Goal: Transaction & Acquisition: Purchase product/service

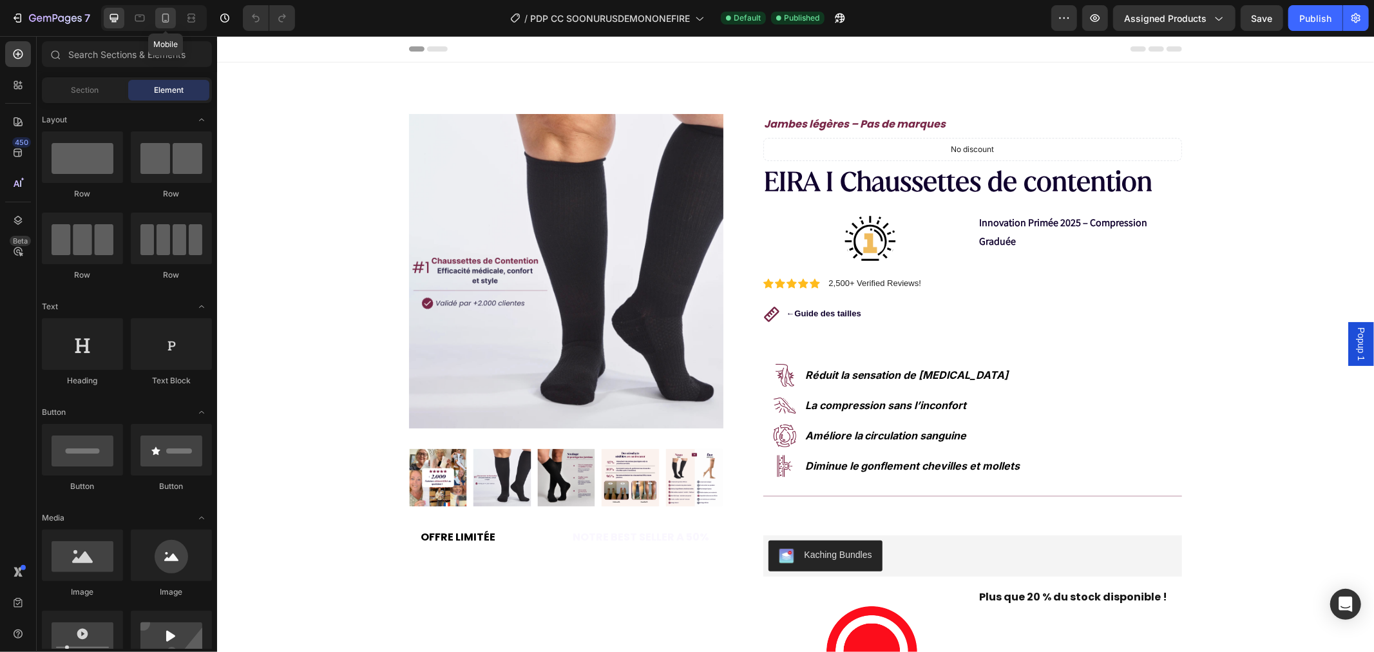
click at [166, 17] on icon at bounding box center [165, 18] width 13 height 13
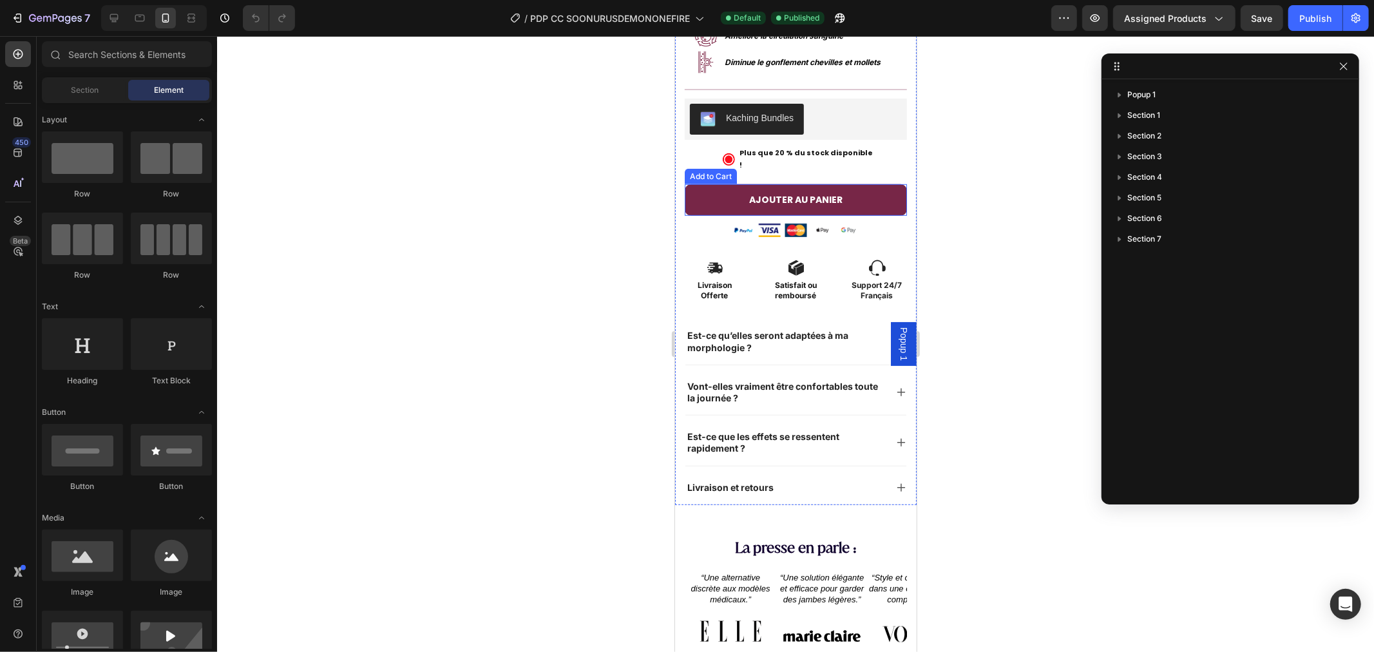
scroll to position [572, 0]
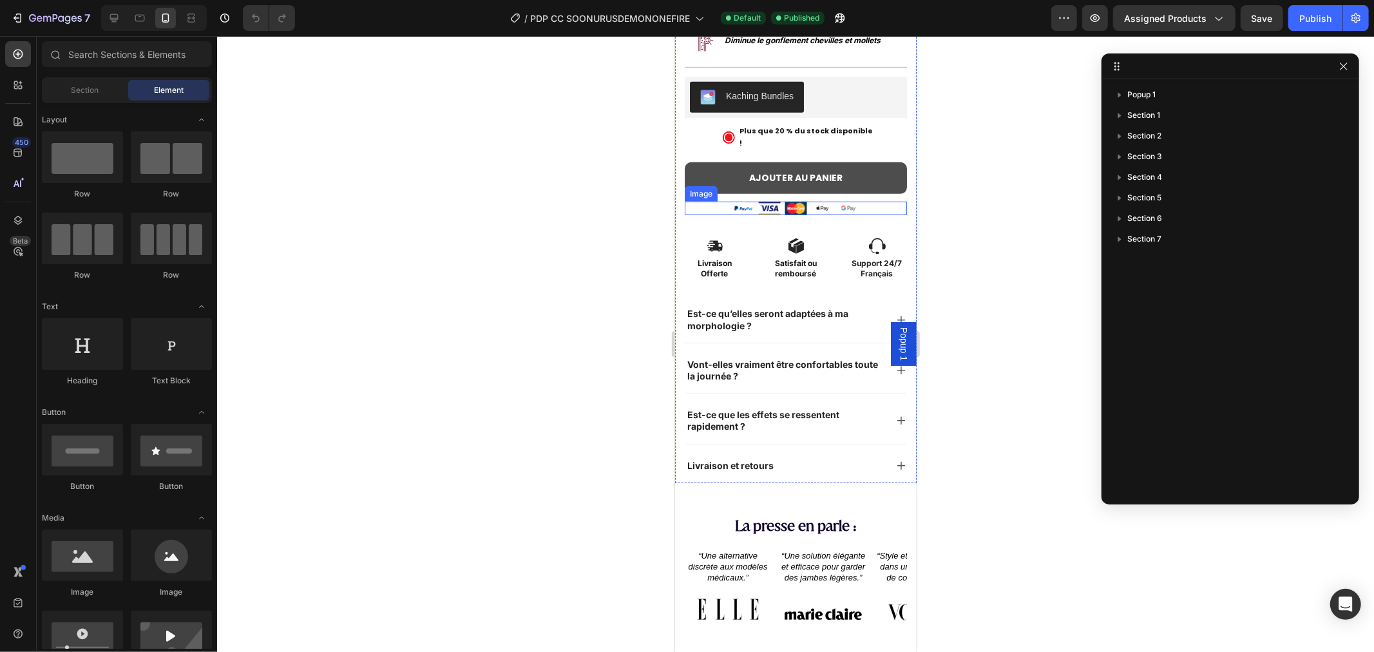
click at [690, 169] on button "AJOUTER AU PANIER" at bounding box center [795, 178] width 222 height 32
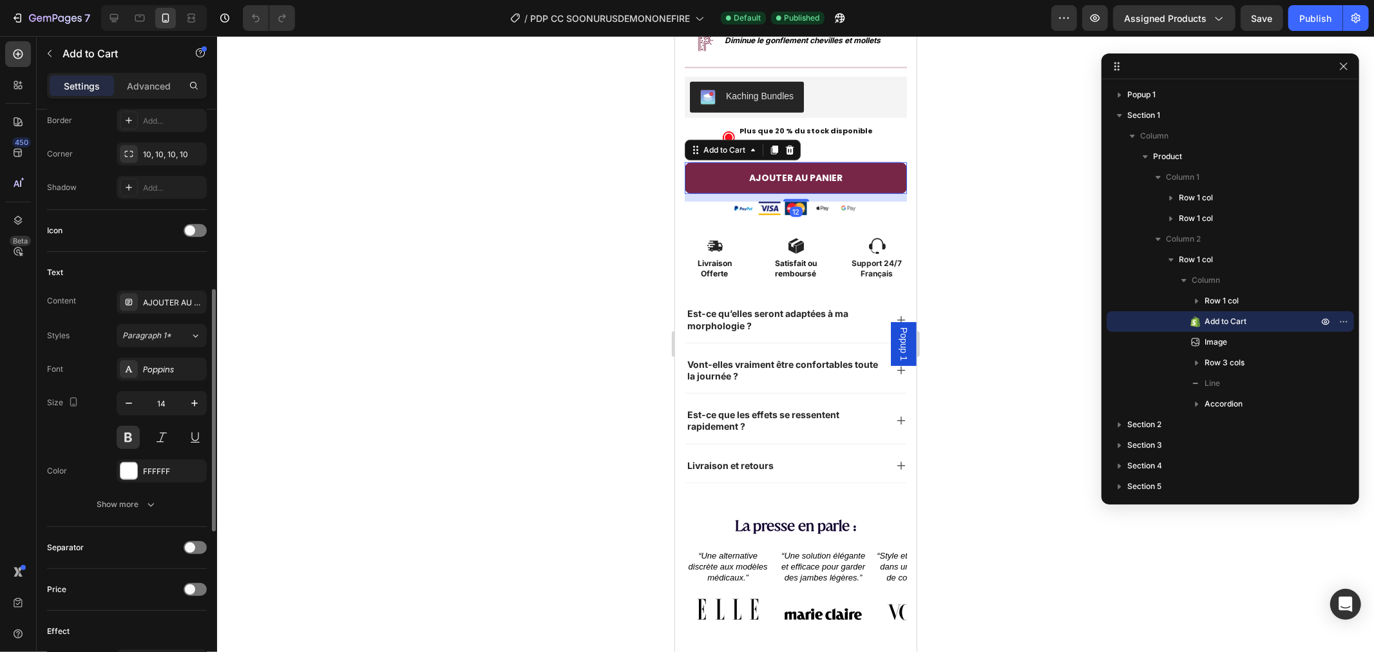
scroll to position [802, 0]
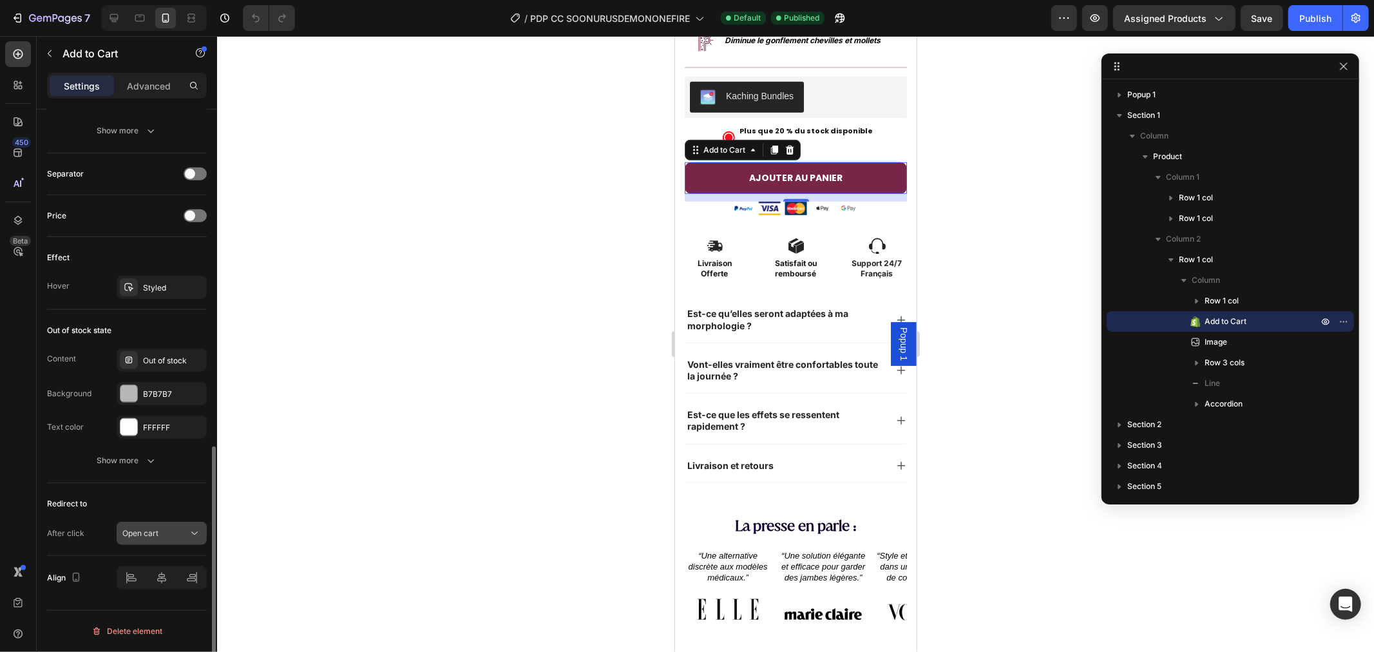
click at [152, 524] on button "Open cart" at bounding box center [162, 533] width 90 height 23
click at [149, 536] on span "Open cart" at bounding box center [140, 533] width 36 height 10
click at [148, 535] on span "Open cart" at bounding box center [140, 533] width 36 height 10
click at [155, 527] on div "Open cart" at bounding box center [161, 533] width 79 height 13
click at [155, 524] on button "Open cart" at bounding box center [162, 533] width 90 height 23
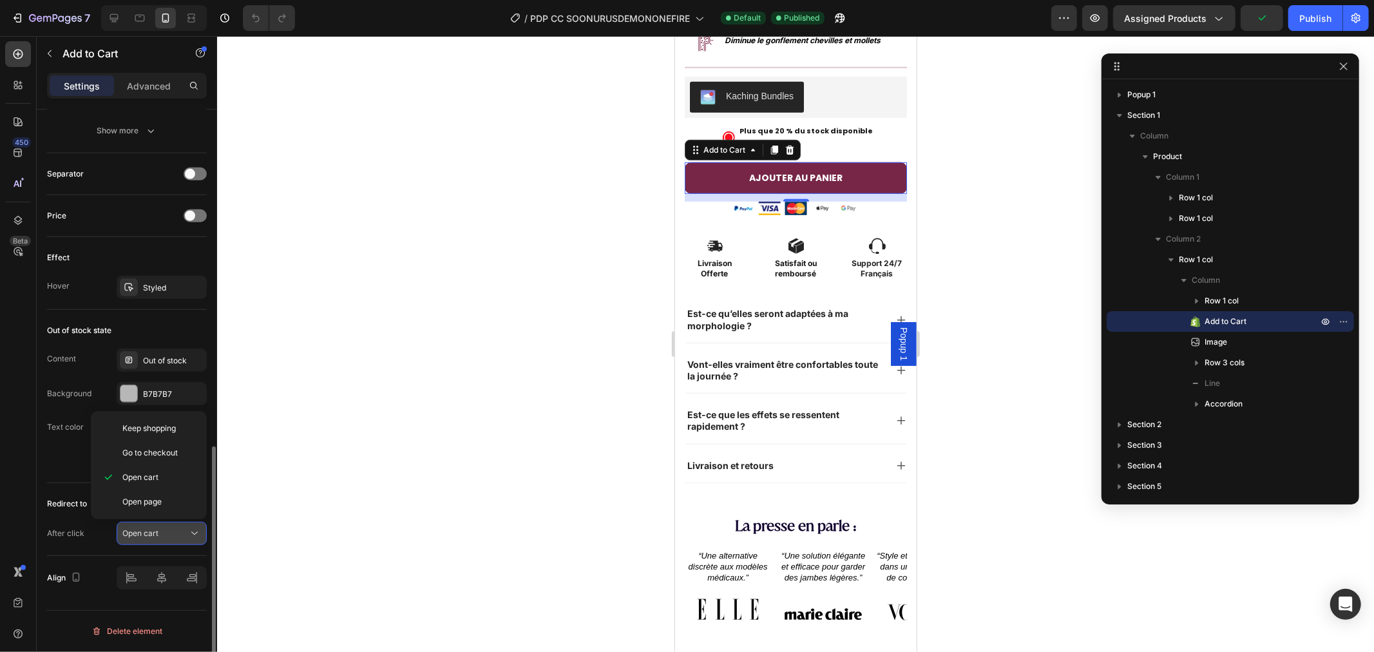
click at [153, 527] on button "Open cart" at bounding box center [162, 533] width 90 height 23
click at [153, 528] on span "Open cart" at bounding box center [140, 533] width 36 height 10
click at [153, 527] on span "Open cart" at bounding box center [140, 533] width 36 height 12
click at [153, 527] on div "Open cart" at bounding box center [161, 533] width 79 height 13
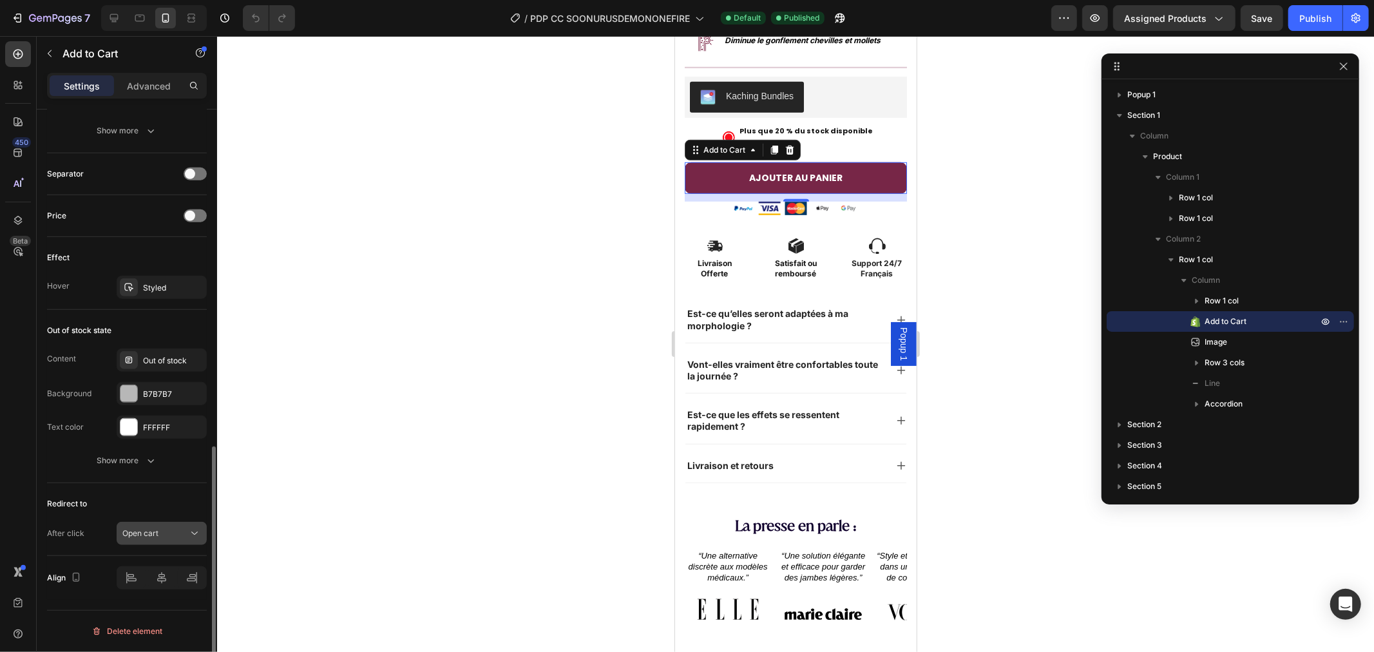
click at [153, 527] on div "Open cart" at bounding box center [161, 533] width 79 height 13
click at [896, 347] on span "Popup 1" at bounding box center [902, 343] width 13 height 33
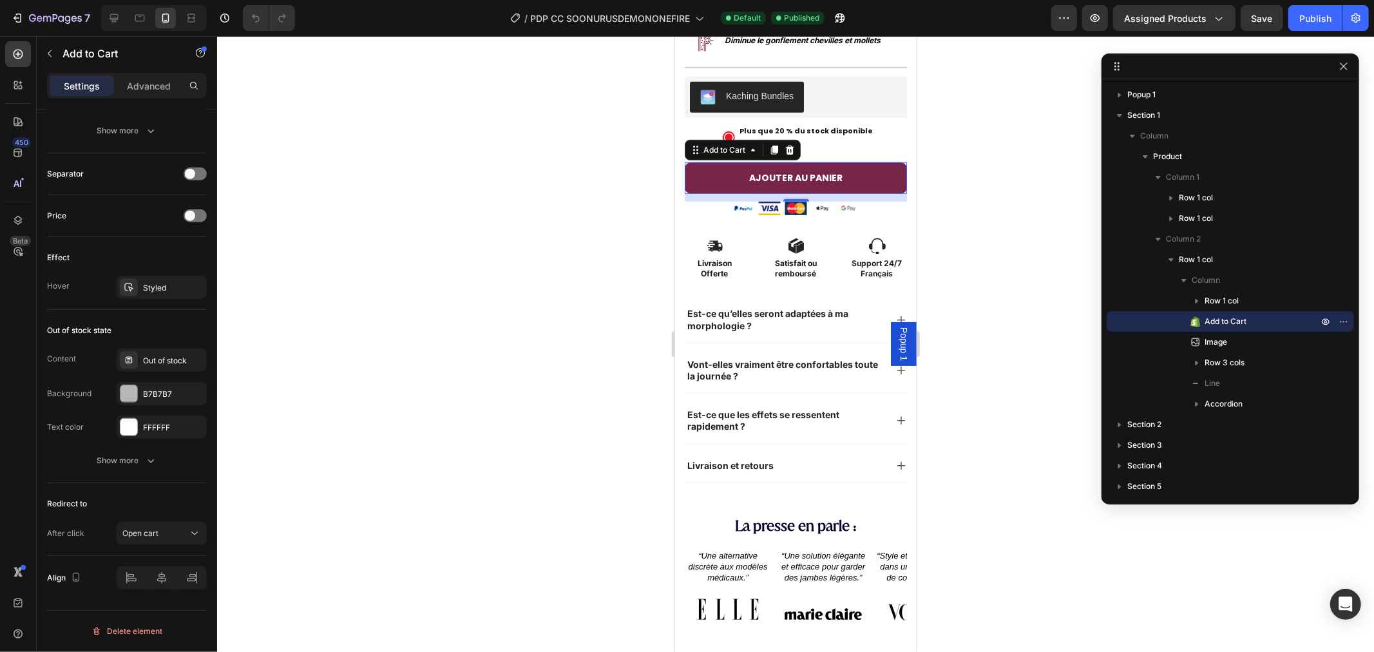
scroll to position [0, 0]
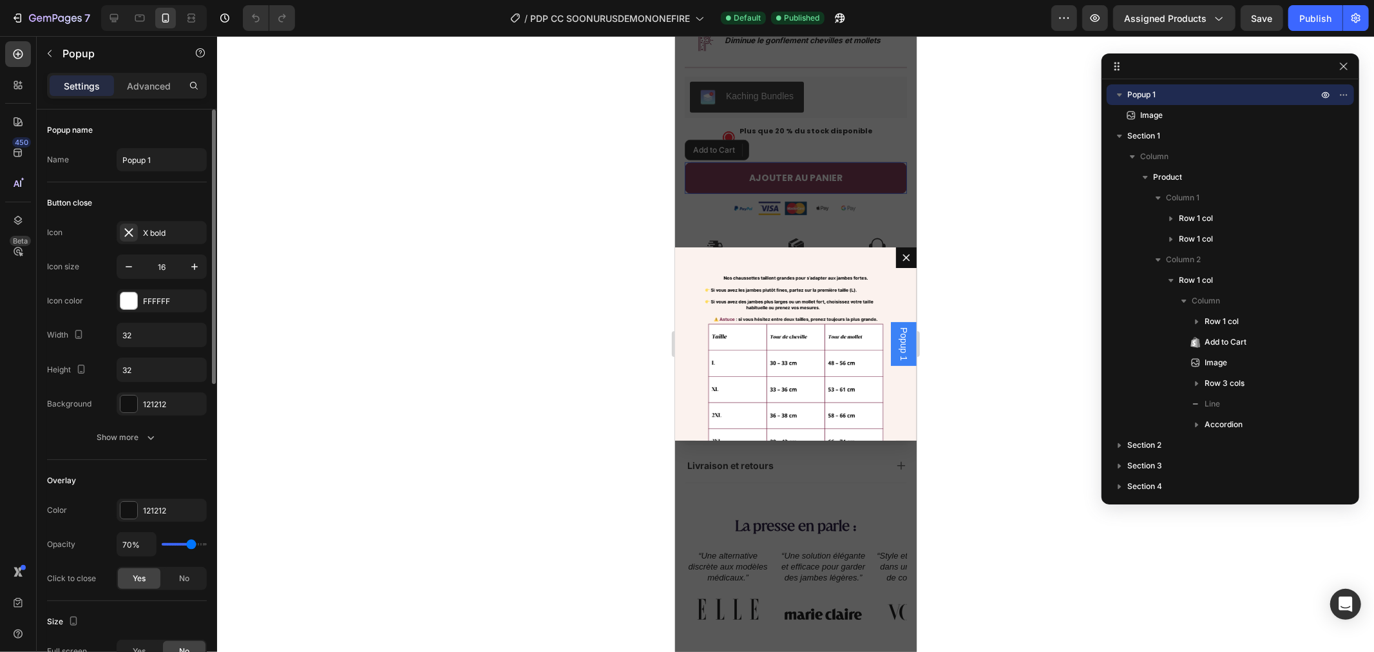
click at [896, 347] on span "Popup 1" at bounding box center [902, 343] width 13 height 33
click at [890, 336] on div "Popup 1" at bounding box center [903, 343] width 26 height 44
drag, startPoint x: 891, startPoint y: 270, endPoint x: 891, endPoint y: 263, distance: 7.1
click at [894, 267] on div "Image" at bounding box center [794, 343] width 241 height 193
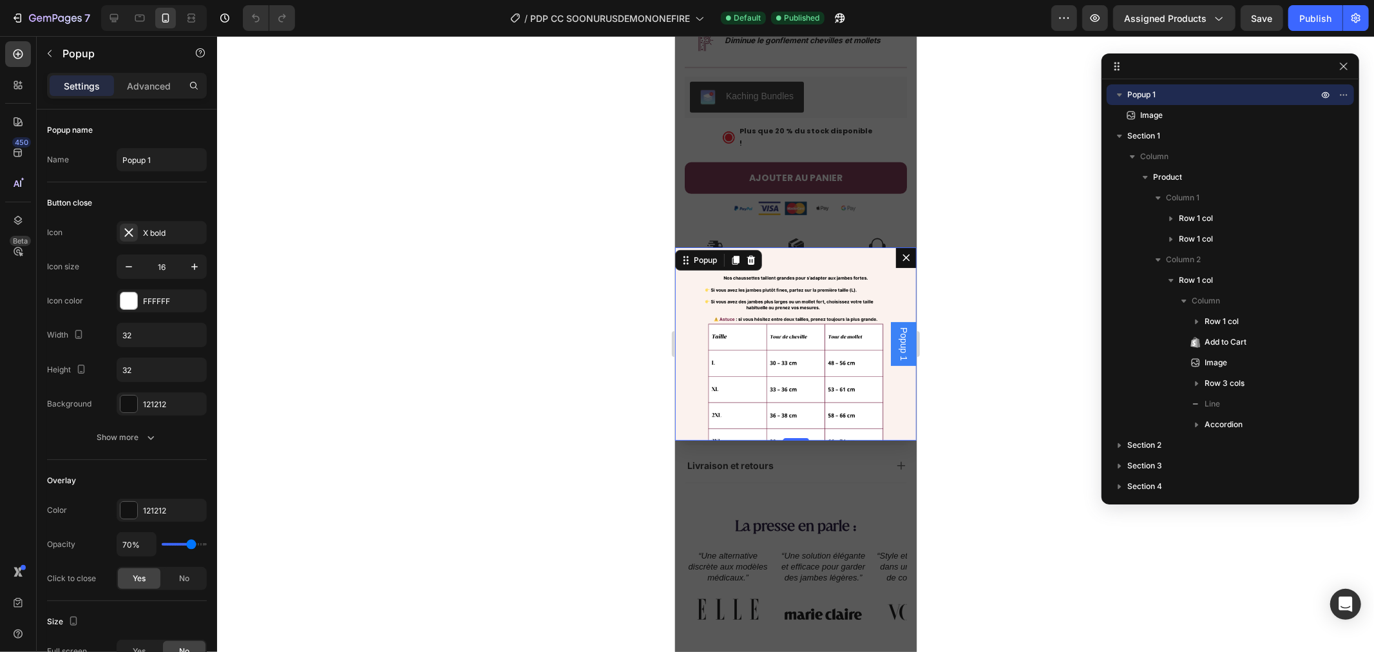
click at [900, 252] on icon "Dialog content" at bounding box center [905, 257] width 10 height 10
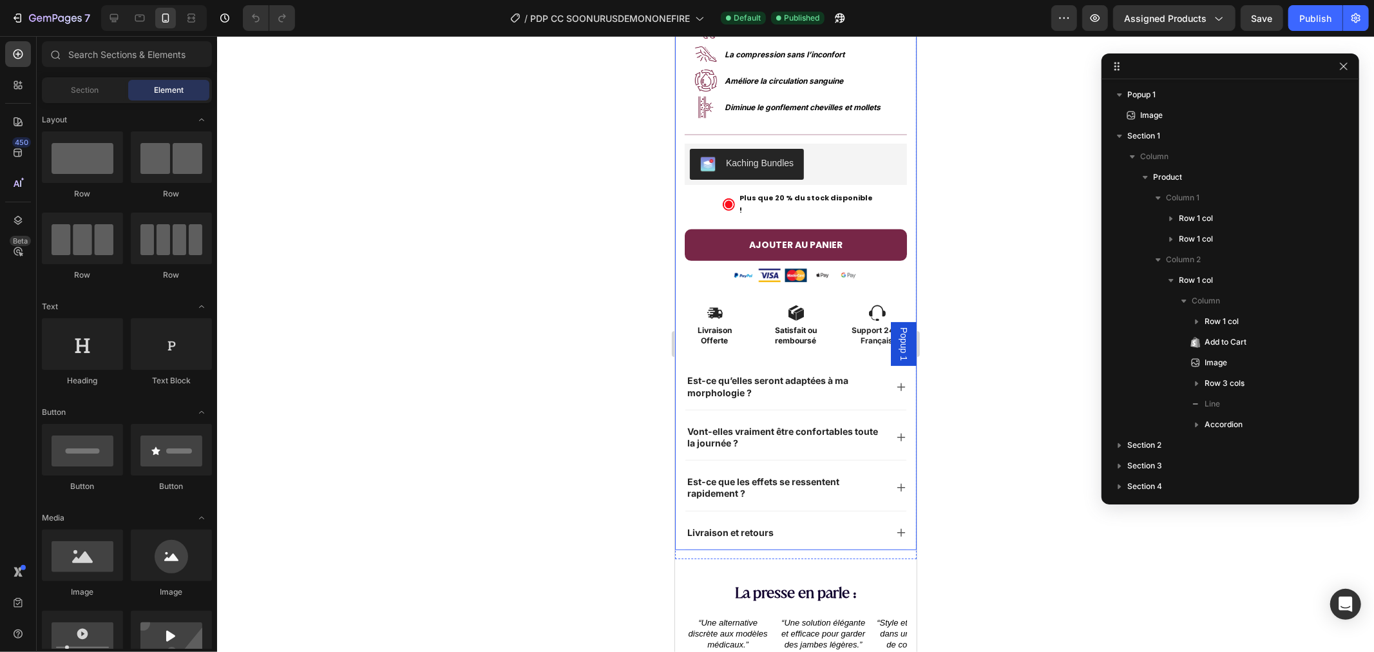
scroll to position [357, 0]
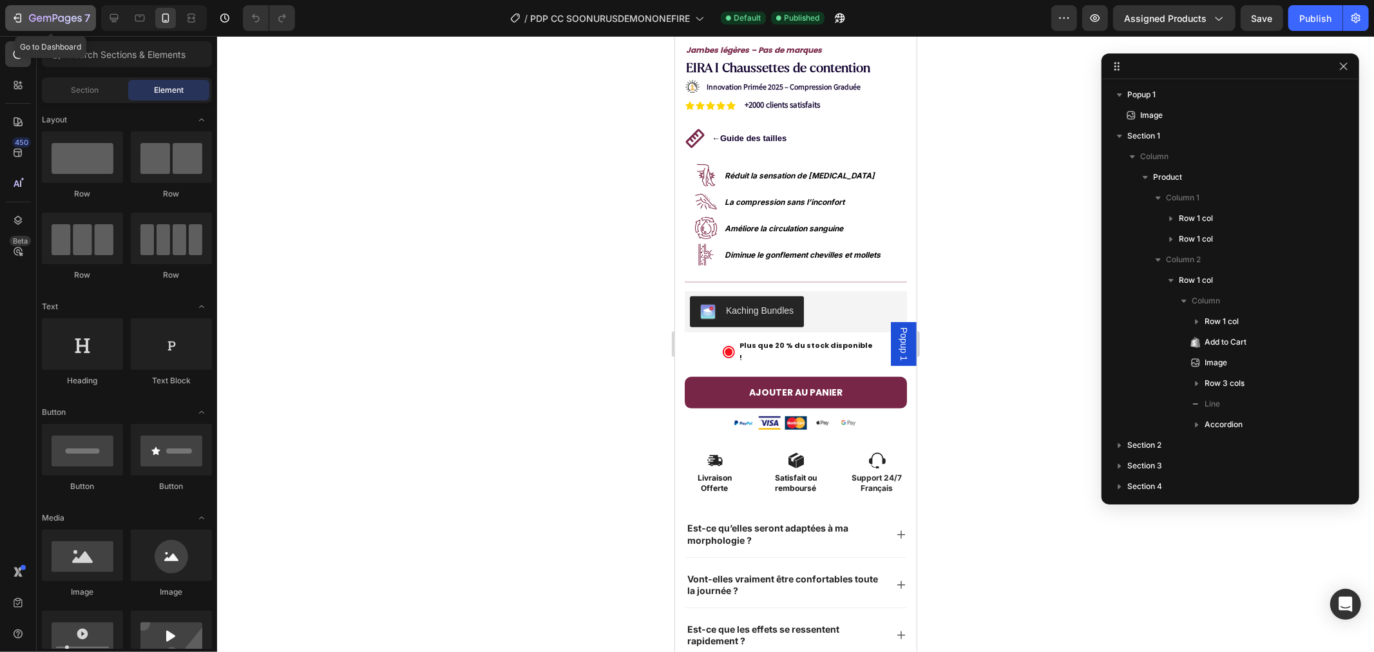
click at [17, 27] on button "7" at bounding box center [50, 18] width 91 height 26
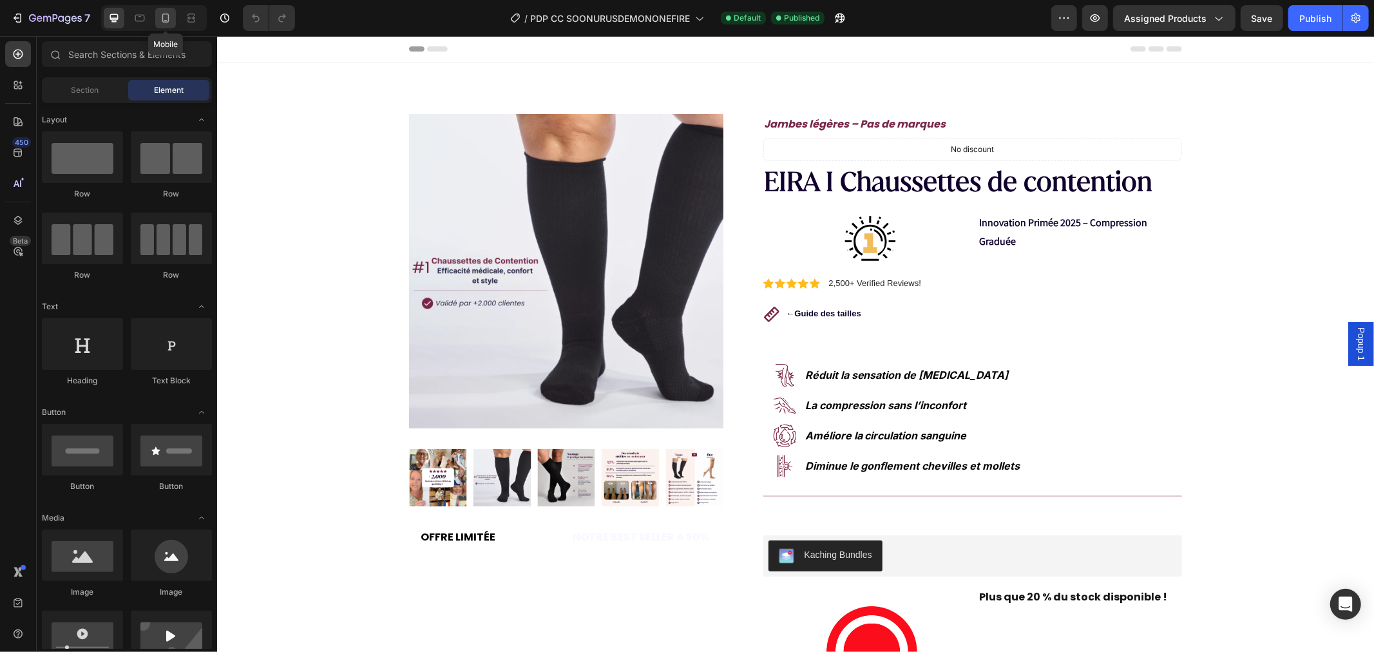
click at [169, 21] on icon at bounding box center [165, 18] width 7 height 9
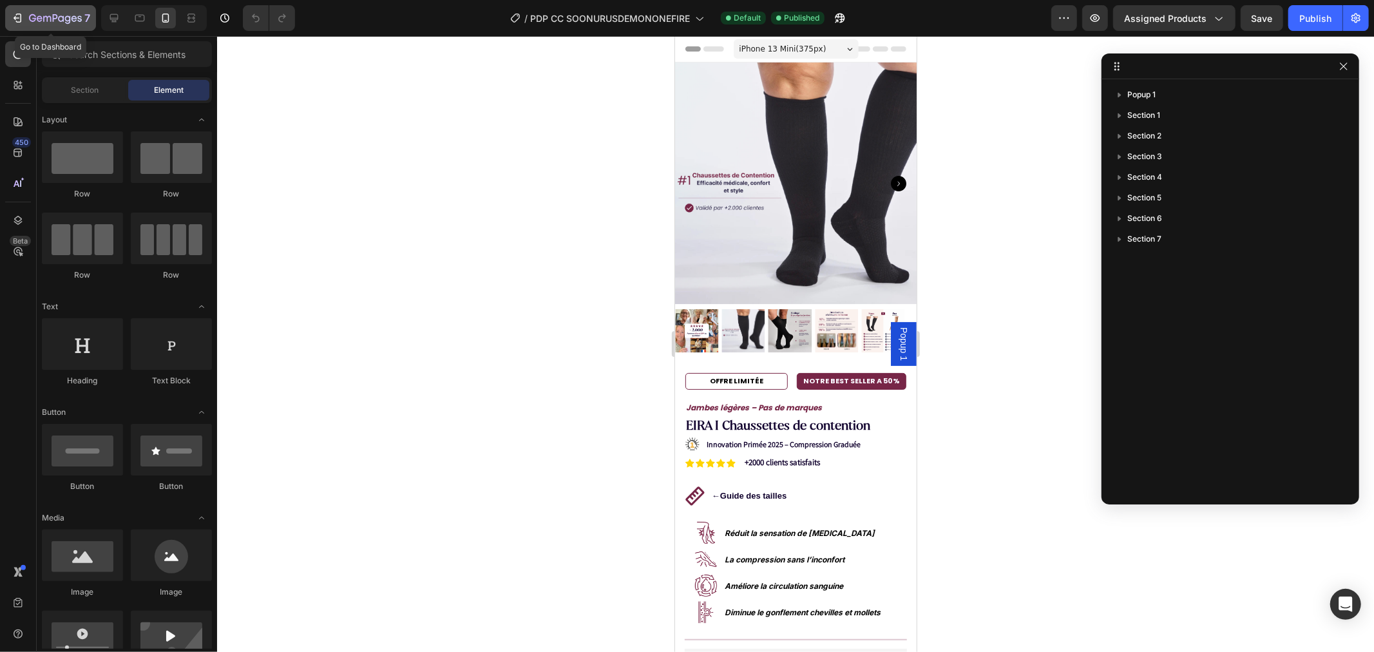
click at [14, 12] on icon "button" at bounding box center [17, 18] width 13 height 13
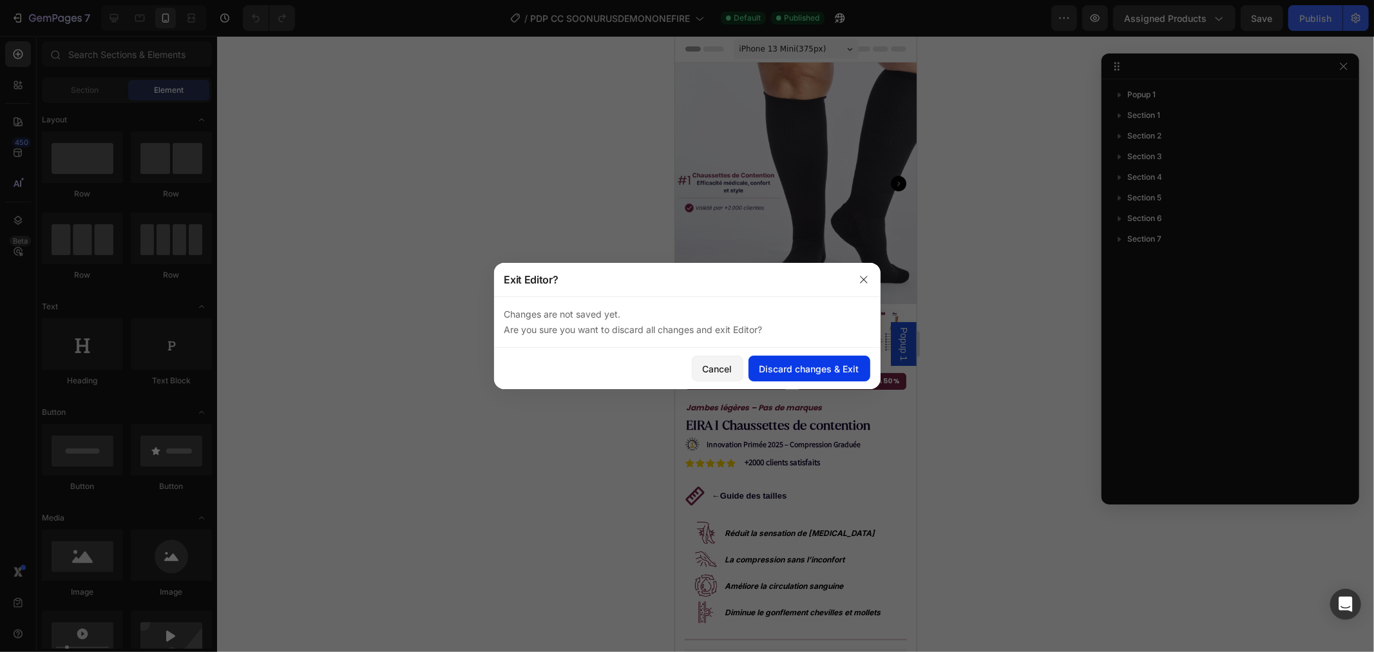
click at [797, 372] on div "Discard changes & Exit" at bounding box center [809, 369] width 100 height 14
